Goal: Information Seeking & Learning: Learn about a topic

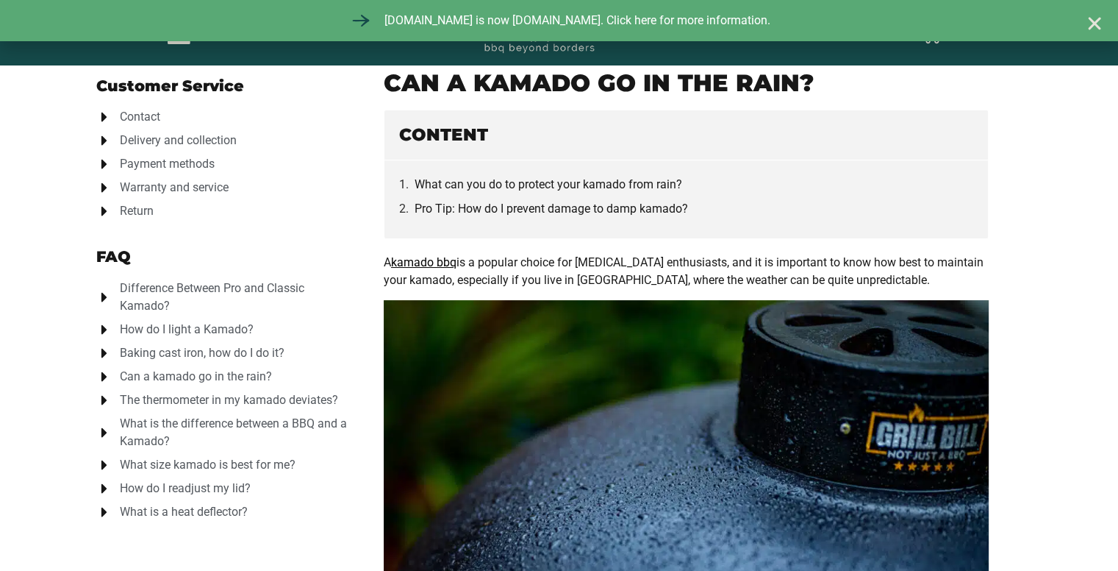
scroll to position [99, 0]
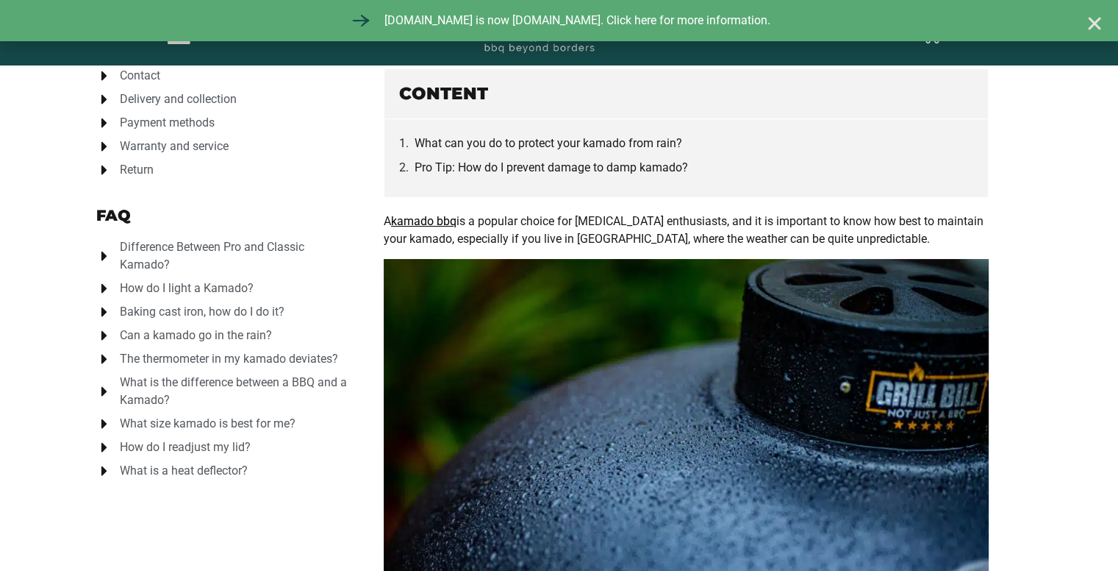
click at [215, 282] on span "How do I light a Kamado?" at bounding box center [184, 288] width 137 height 18
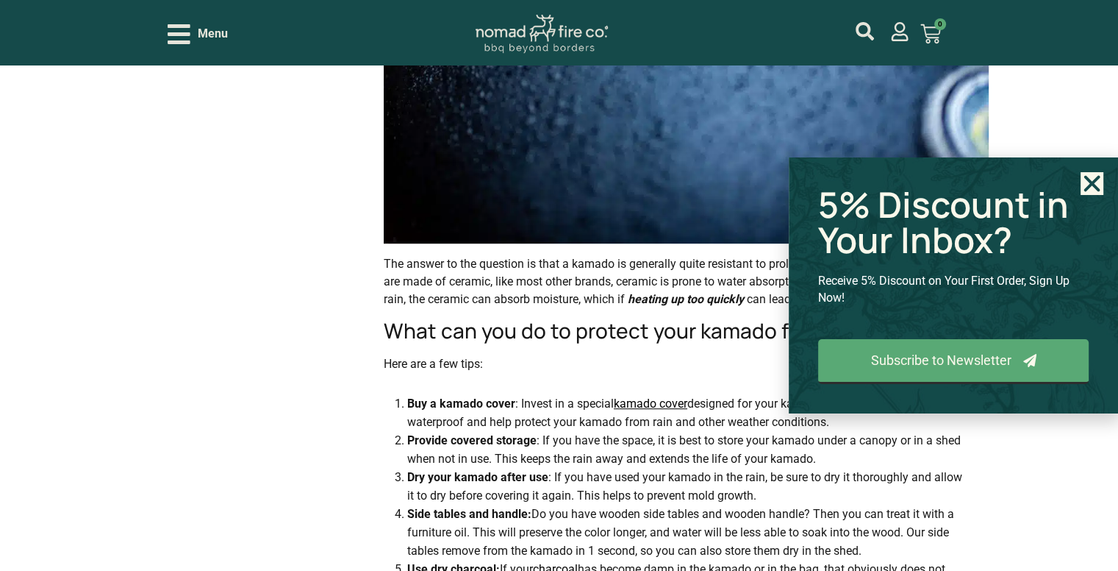
scroll to position [603, 0]
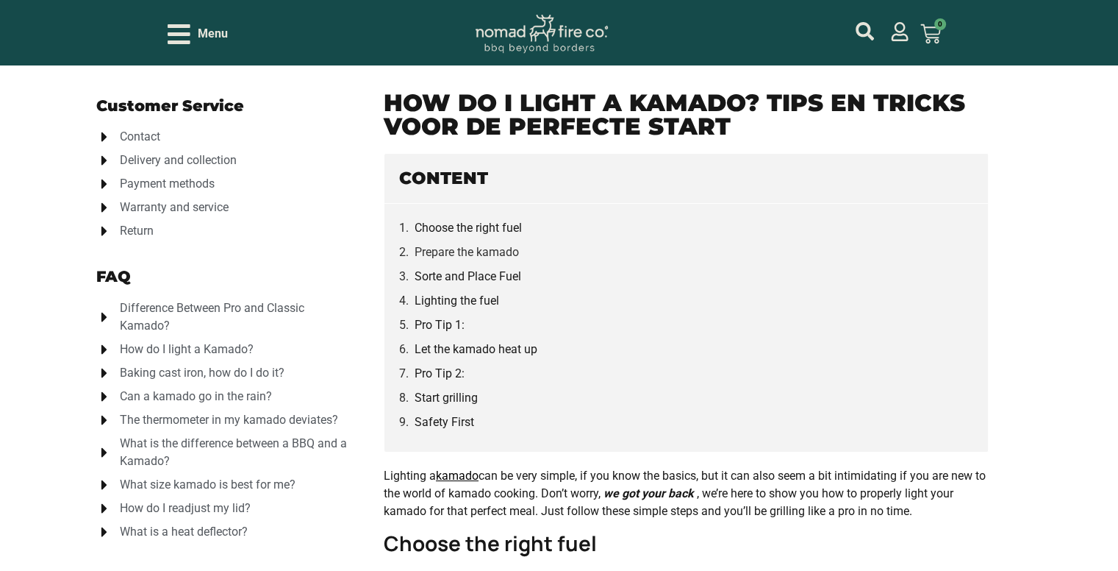
click at [215, 391] on span "Can a kamado go in the rain?" at bounding box center [194, 396] width 156 height 18
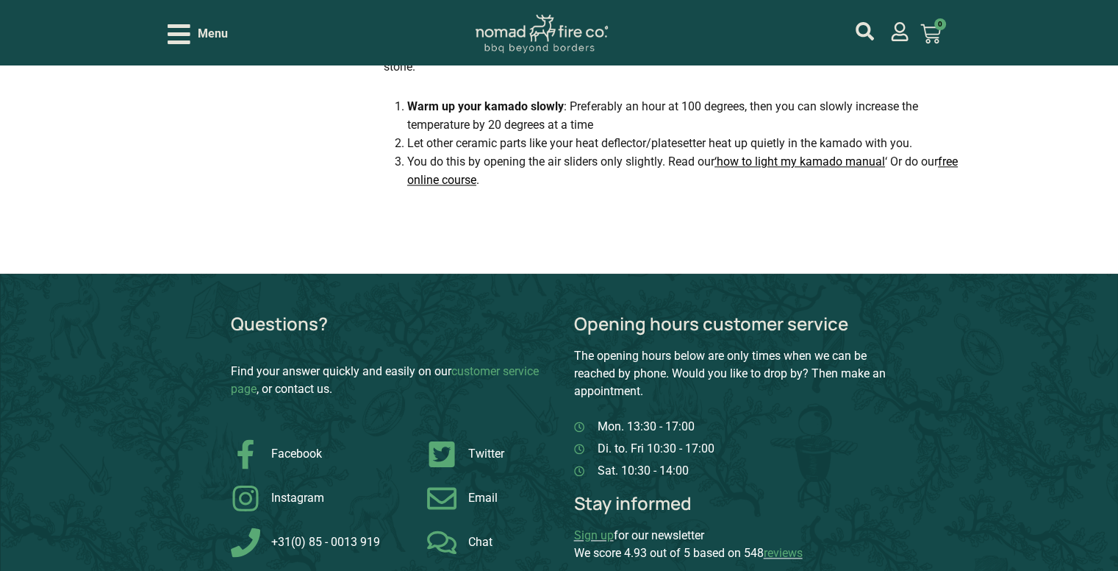
scroll to position [1782, 0]
